Goal: Information Seeking & Learning: Learn about a topic

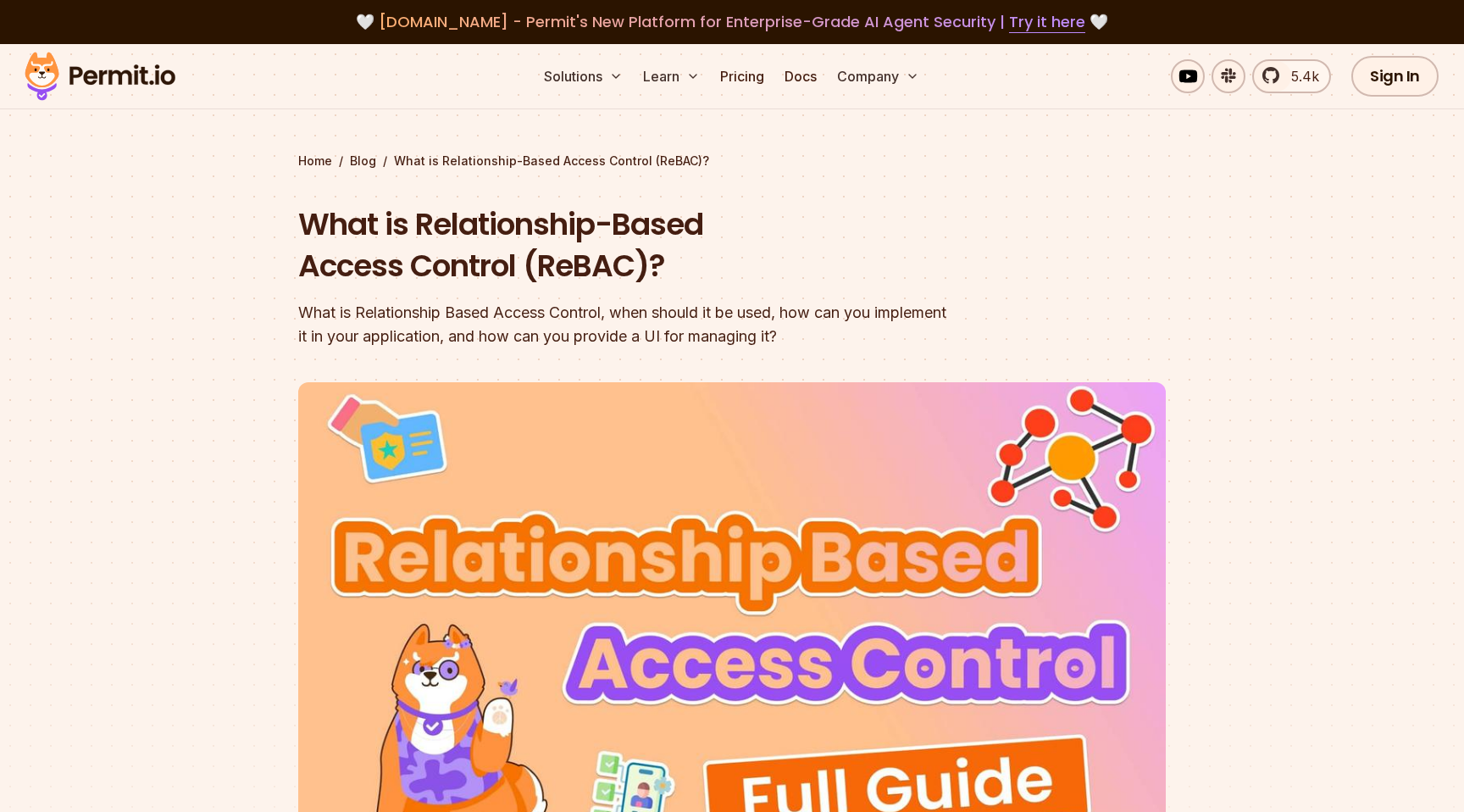
click at [102, 76] on img at bounding box center [100, 76] width 166 height 58
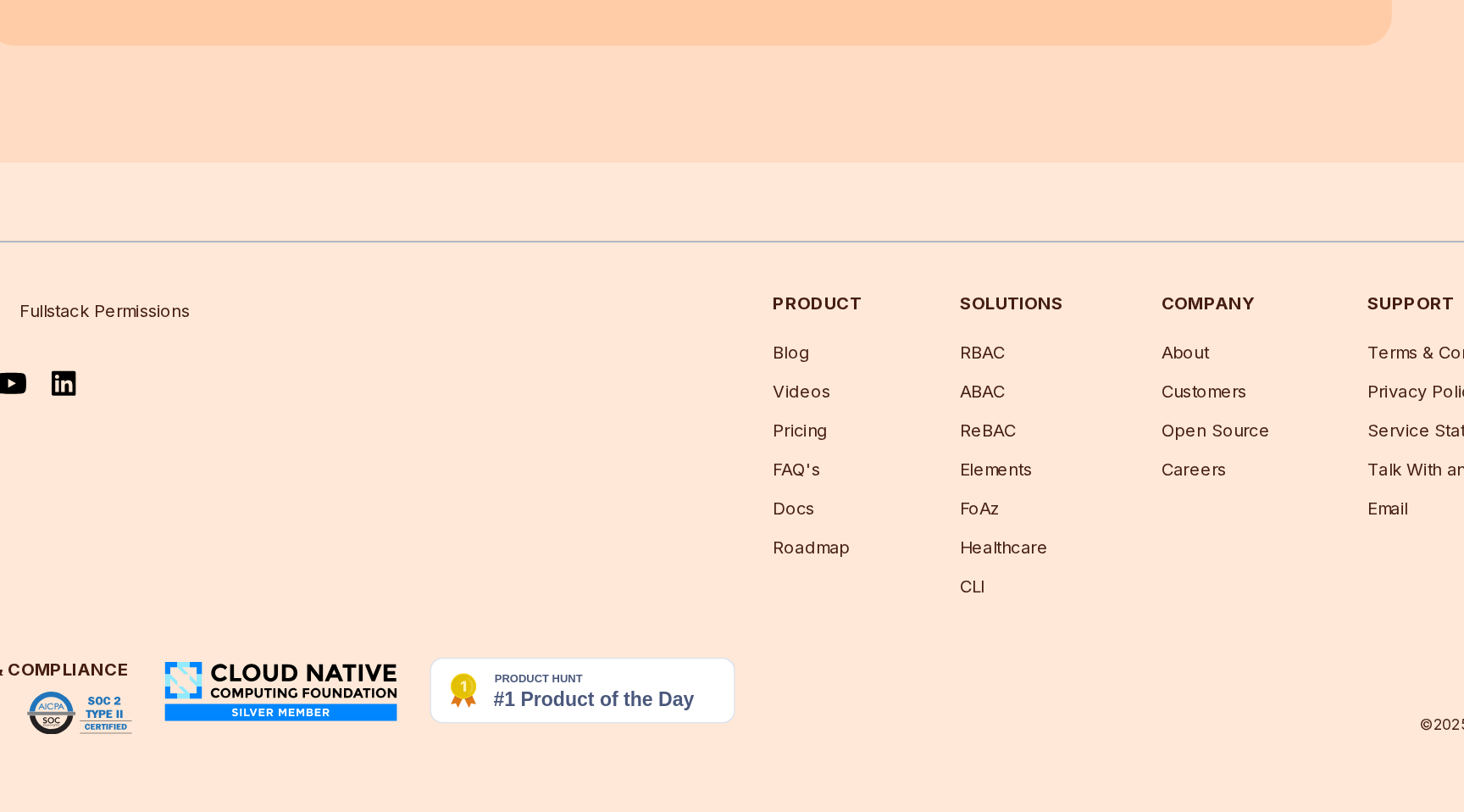
scroll to position [16969, 0]
